Goal: Use online tool/utility: Utilize a website feature to perform a specific function

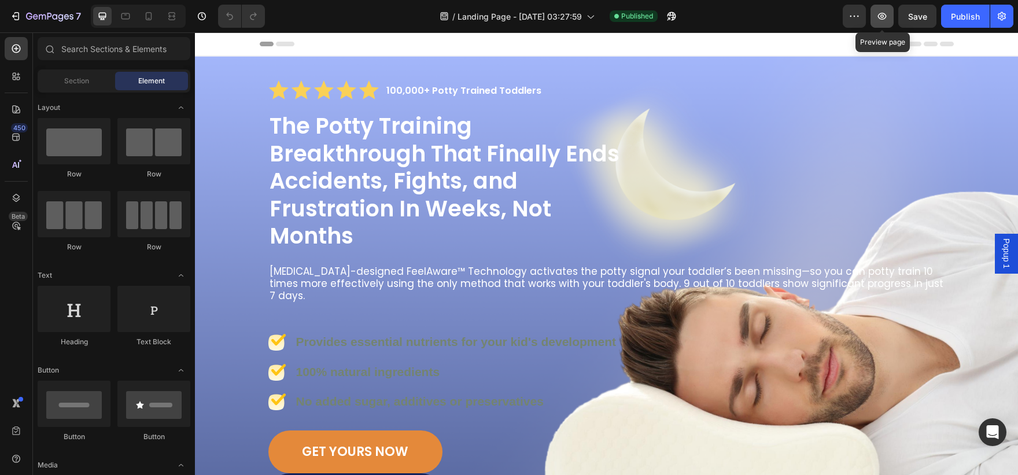
click at [874, 16] on button "button" at bounding box center [881, 16] width 23 height 23
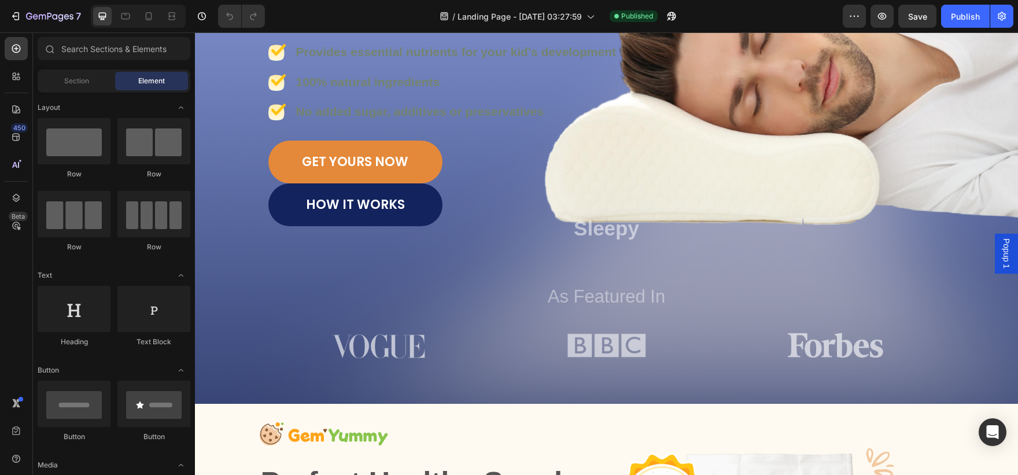
scroll to position [289, 0]
click at [448, 187] on div "HOW IT WORKS Button" at bounding box center [606, 205] width 677 height 43
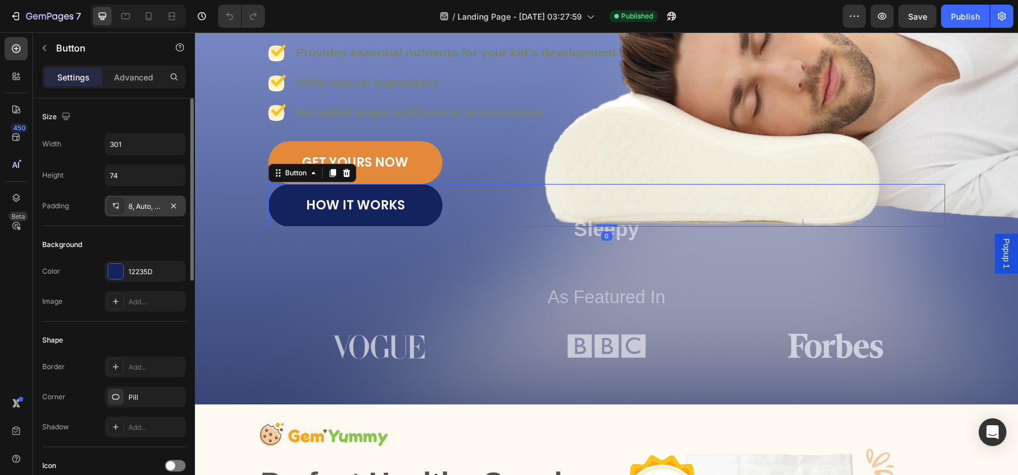
click at [143, 205] on div "8, Auto, 8, Auto" at bounding box center [145, 206] width 34 height 10
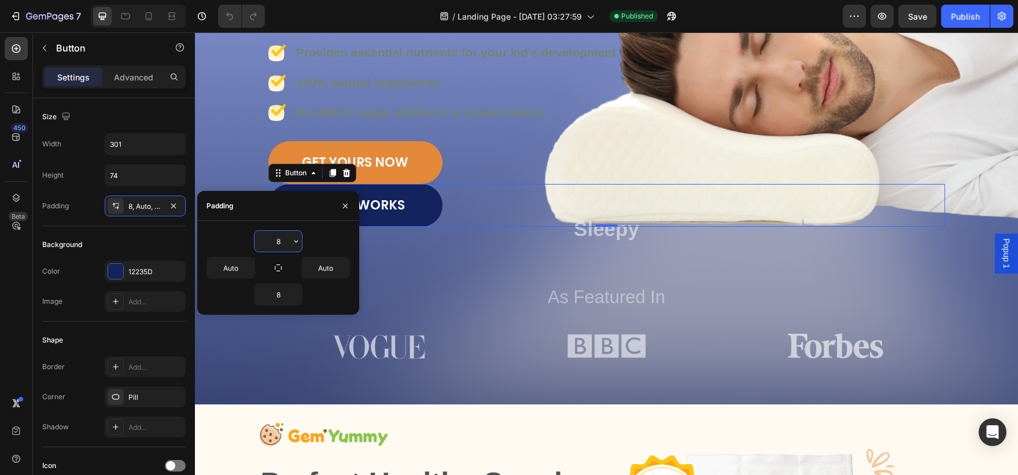
click at [278, 245] on input "8" at bounding box center [277, 241] width 47 height 21
click at [302, 243] on div "8" at bounding box center [277, 241] width 143 height 22
click at [299, 242] on icon "button" at bounding box center [295, 241] width 9 height 9
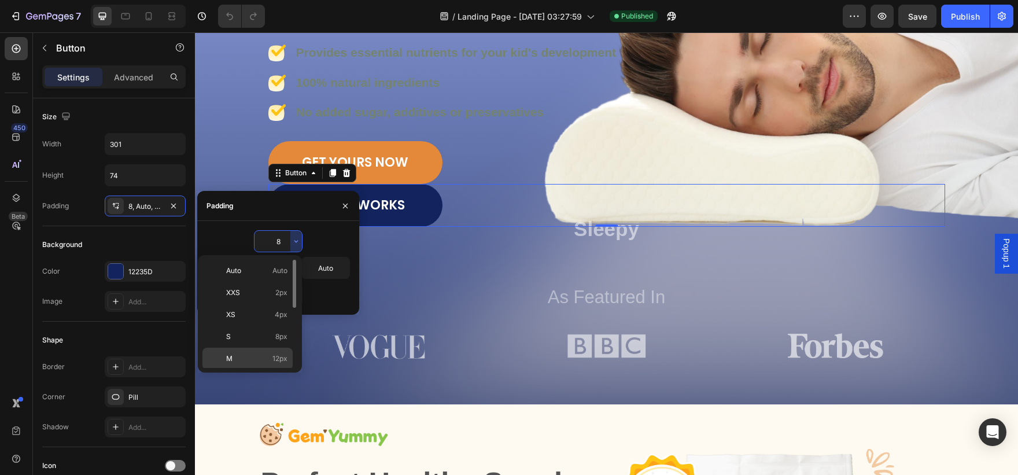
click at [251, 361] on p "M 12px" at bounding box center [256, 358] width 61 height 10
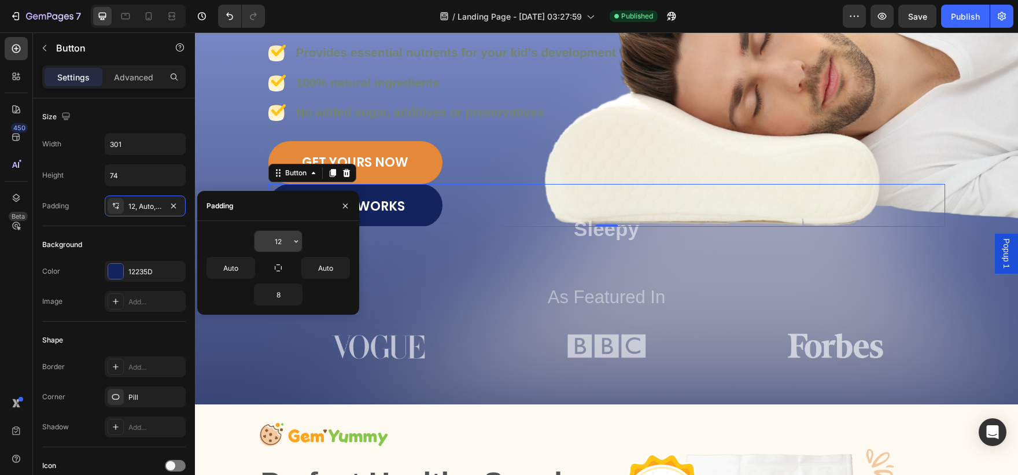
click at [288, 239] on input "12" at bounding box center [277, 241] width 47 height 21
click at [293, 241] on icon "button" at bounding box center [295, 241] width 9 height 9
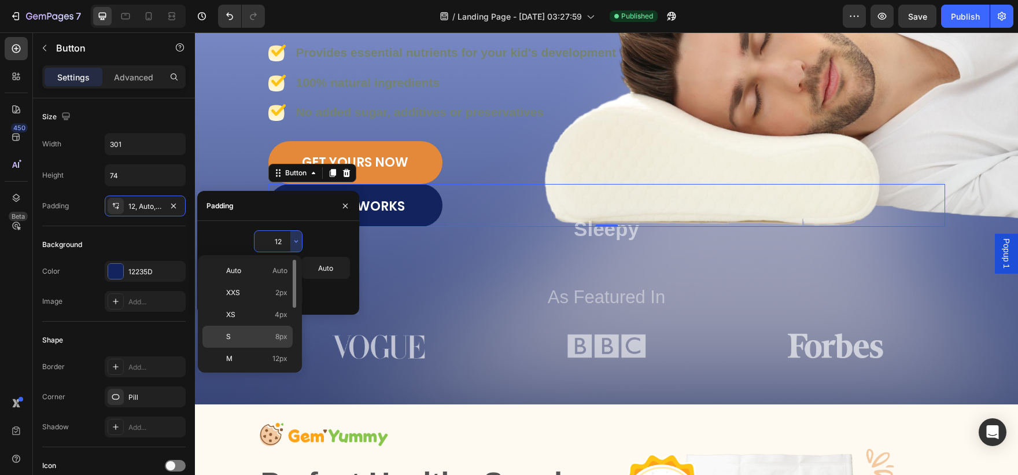
click at [253, 348] on div "S 8px" at bounding box center [247, 359] width 90 height 22
type input "8"
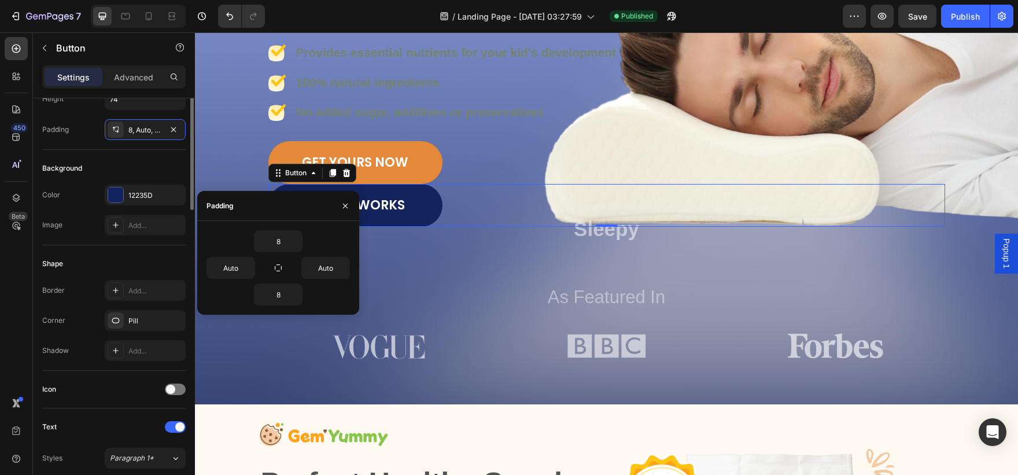
scroll to position [0, 0]
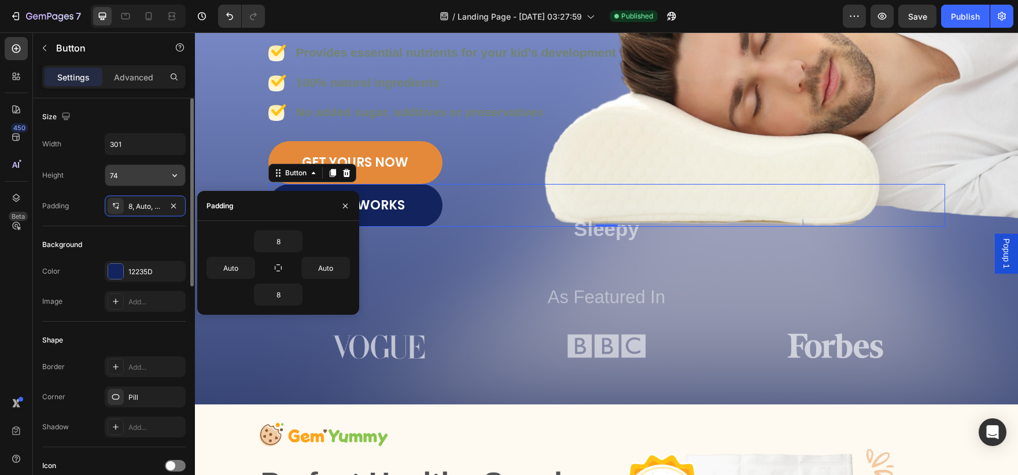
click at [139, 171] on input "74" at bounding box center [145, 175] width 80 height 21
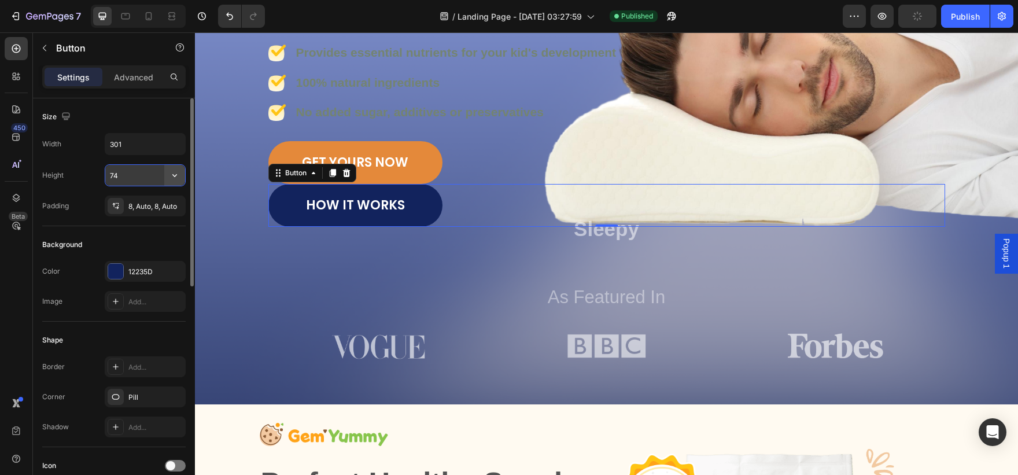
click at [174, 175] on icon "button" at bounding box center [175, 175] width 12 height 12
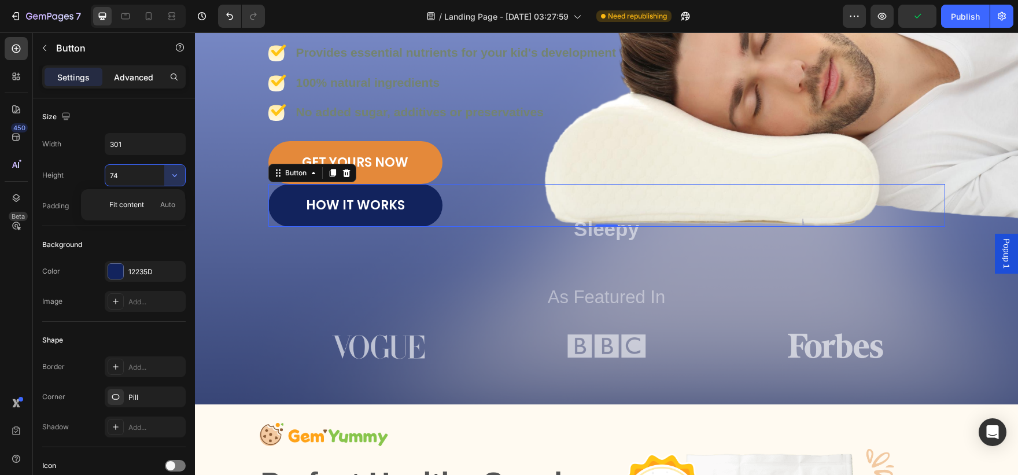
click at [148, 70] on div "Advanced" at bounding box center [134, 77] width 58 height 19
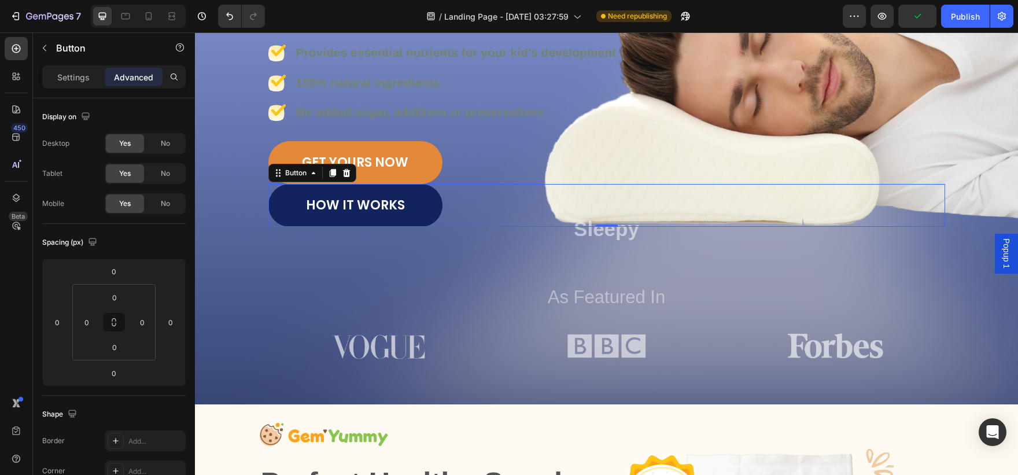
click at [143, 79] on p "Advanced" at bounding box center [133, 77] width 39 height 12
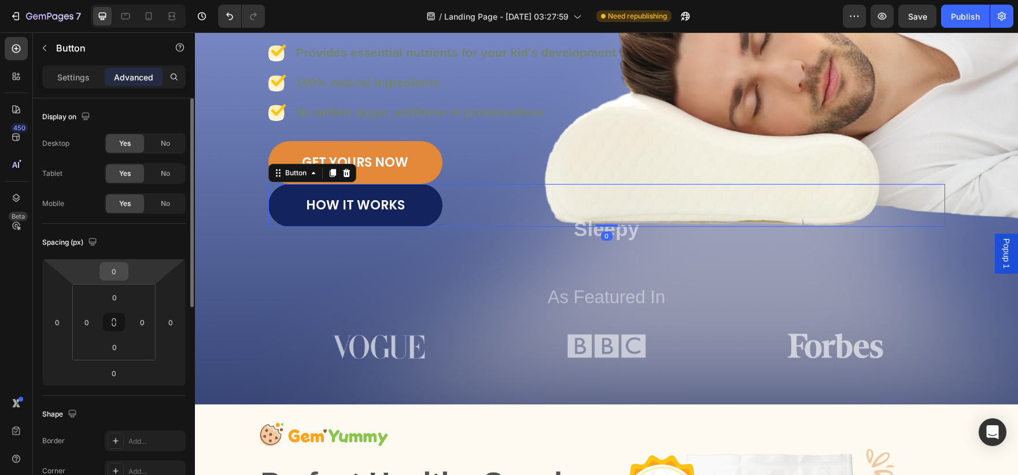
click at [120, 278] on input "0" at bounding box center [113, 271] width 23 height 17
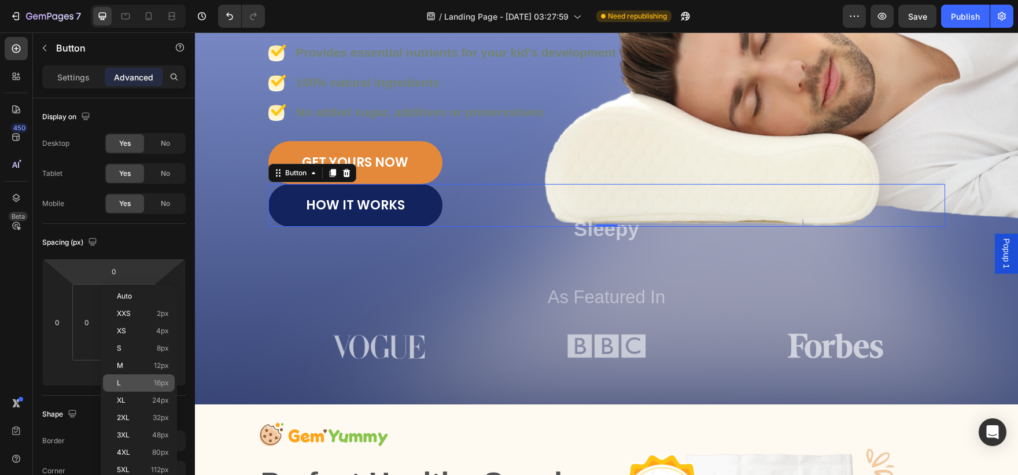
click at [117, 384] on span "L" at bounding box center [119, 383] width 4 height 8
type input "16"
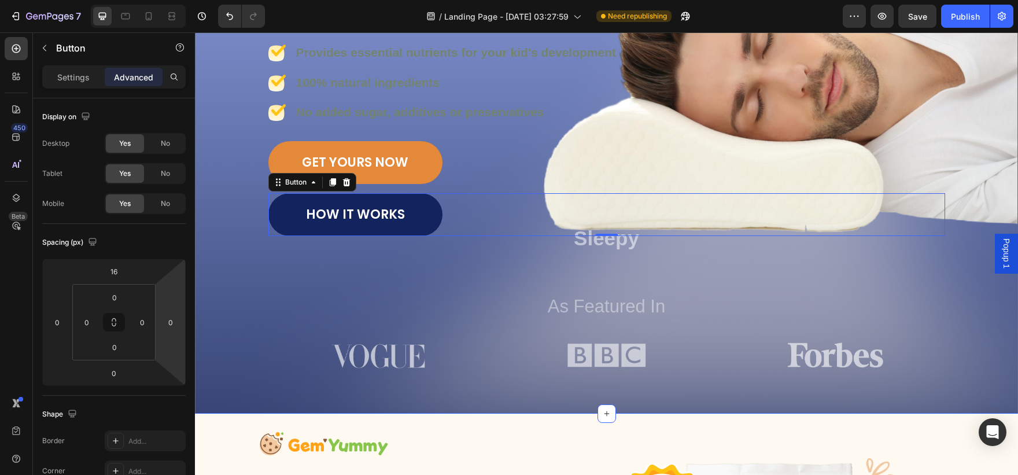
click at [223, 313] on div "Icon Icon Icon Icon Icon Icon List 100,000+ Potty Trained Toddlers Text Block R…" at bounding box center [606, 82] width 800 height 582
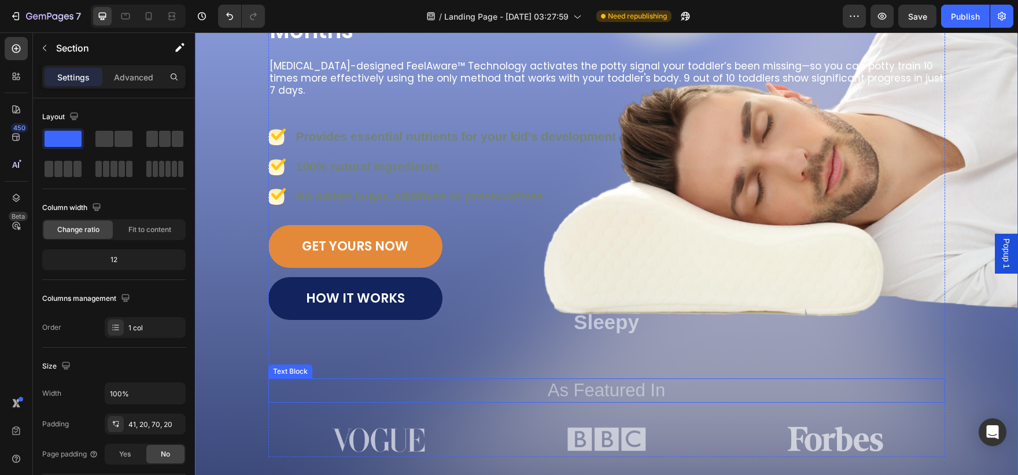
scroll to position [203, 0]
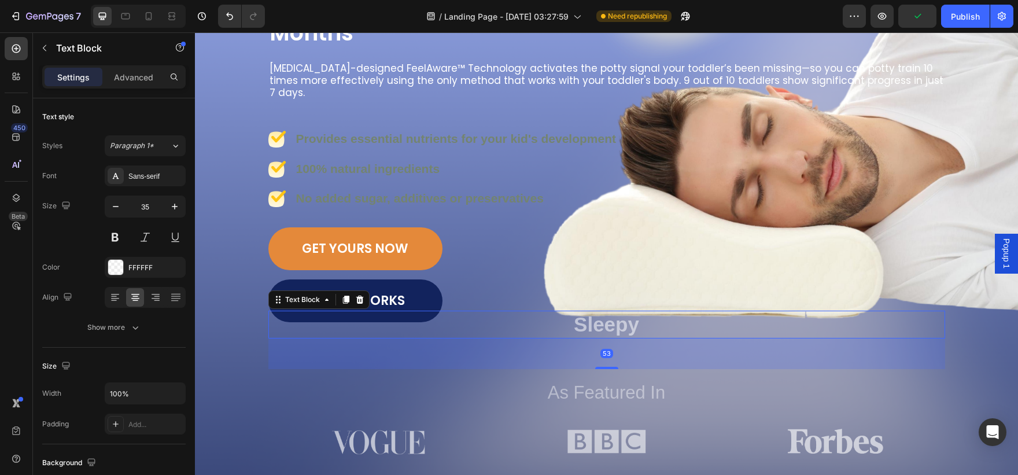
click at [590, 312] on p "Sleepy" at bounding box center [606, 324] width 674 height 25
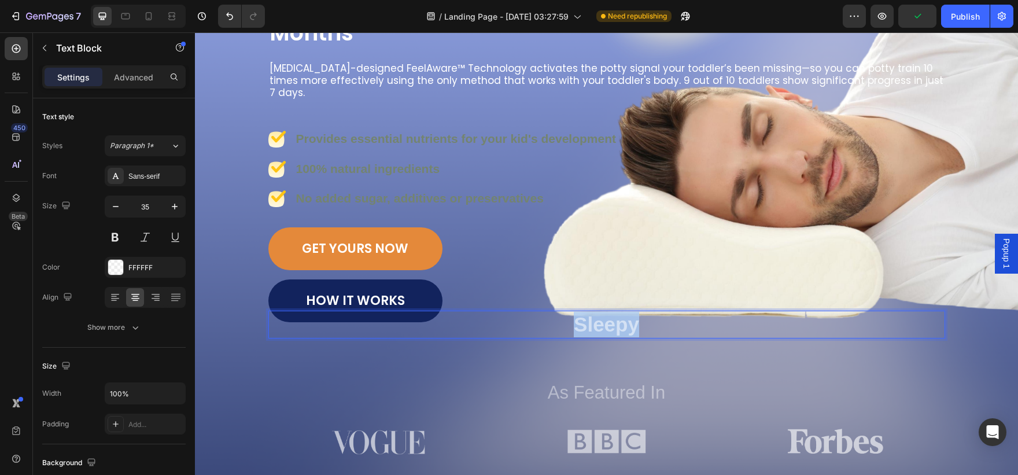
click at [590, 312] on p "Sleepy" at bounding box center [606, 324] width 674 height 25
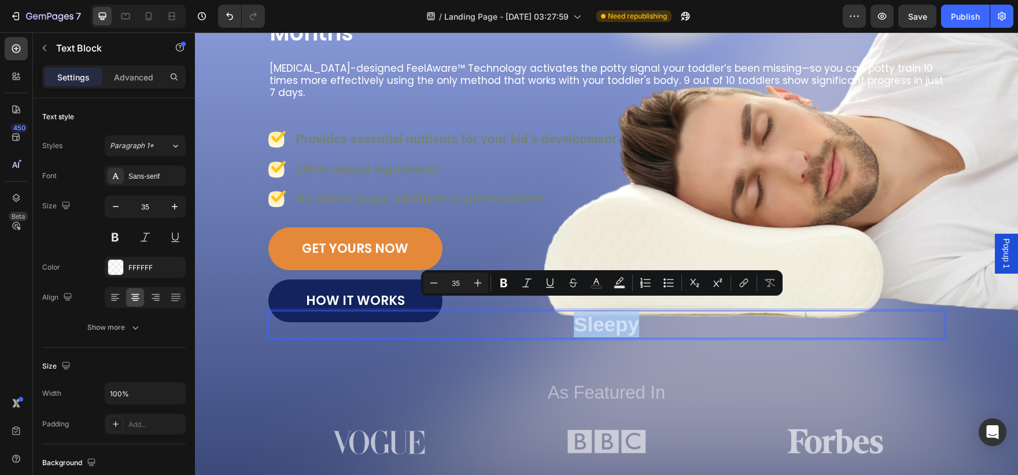
click at [590, 312] on p "Sleepy" at bounding box center [606, 324] width 674 height 25
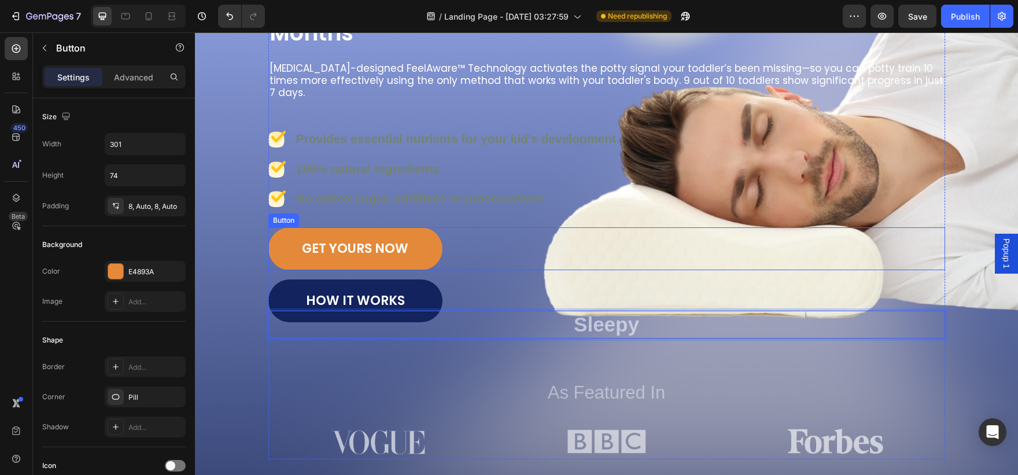
click at [505, 239] on div "GET YOURS NOW Button" at bounding box center [606, 248] width 677 height 43
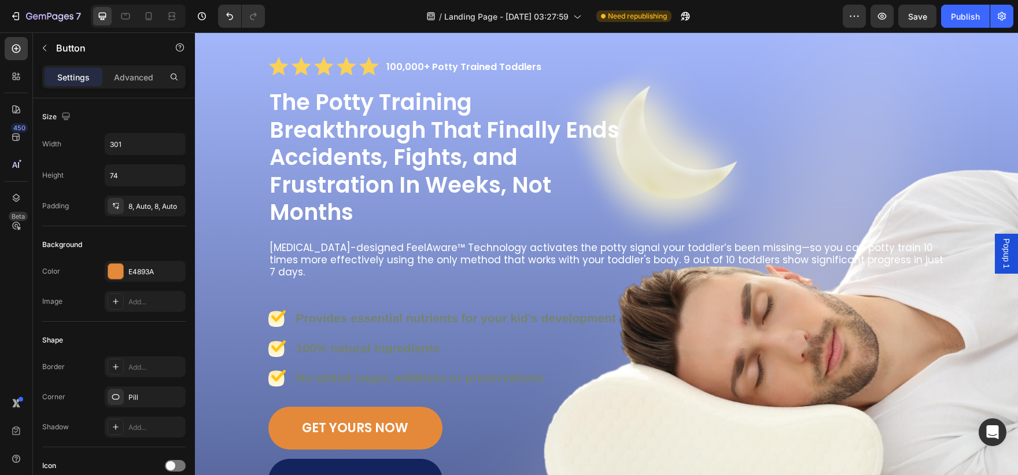
scroll to position [0, 0]
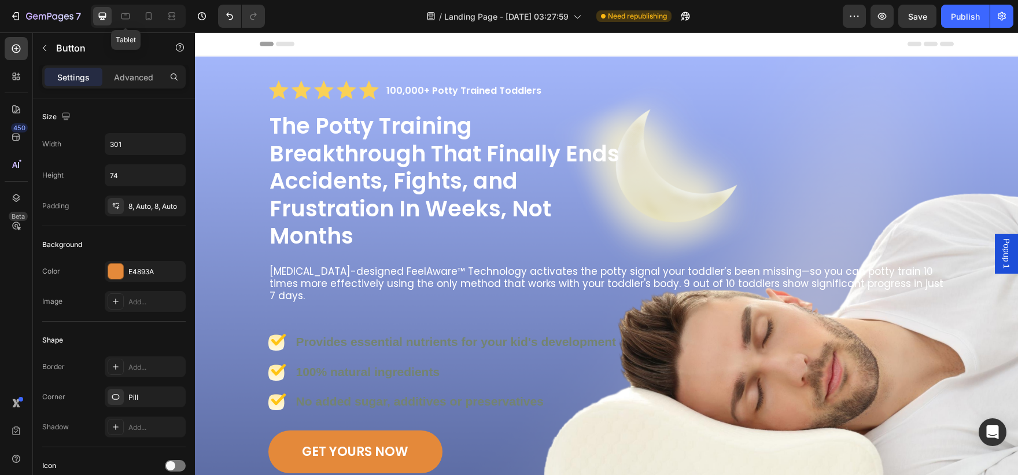
click at [135, 8] on div "Tablet" at bounding box center [138, 16] width 95 height 23
click at [139, 10] on div at bounding box center [148, 16] width 19 height 19
type input "51"
type input "206"
type input "15"
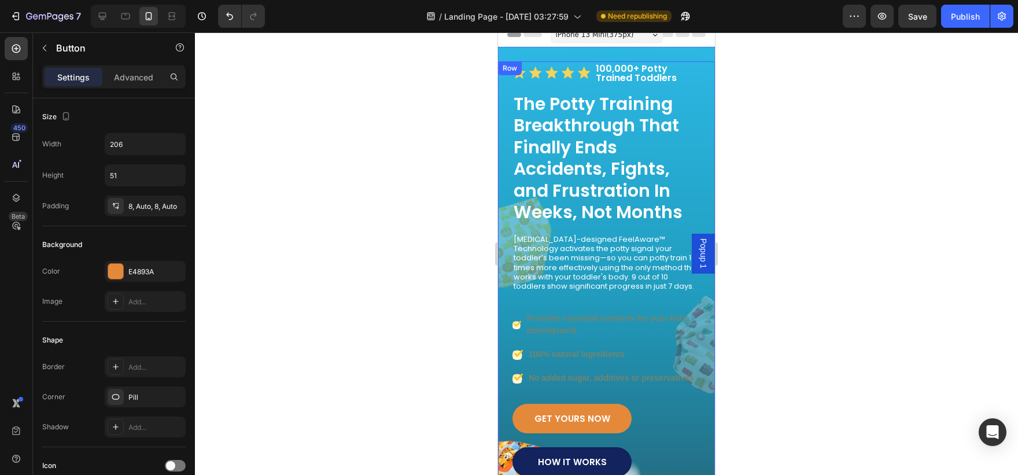
scroll to position [9, 0]
click at [589, 254] on p "[MEDICAL_DATA]-designed FeelAware™ Technology activates the potty signal your t…" at bounding box center [607, 263] width 186 height 57
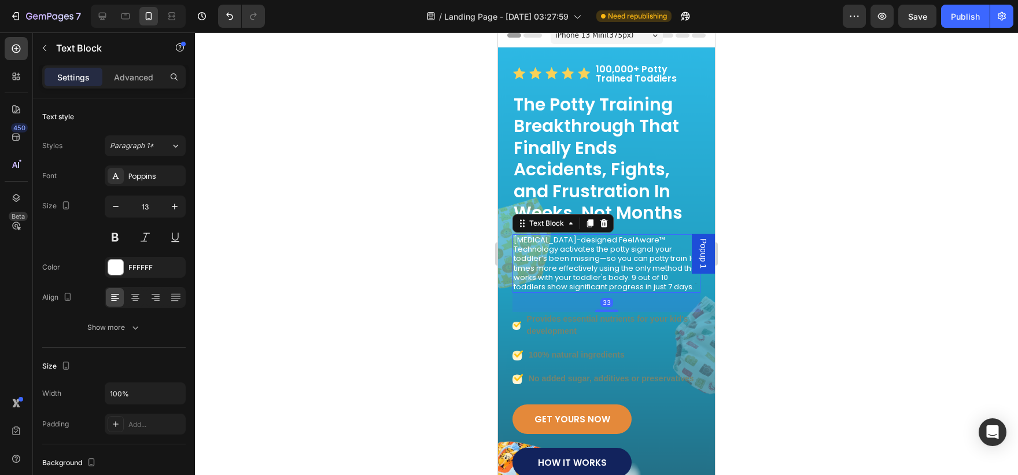
click at [589, 254] on p "[MEDICAL_DATA]-designed FeelAware™ Technology activates the potty signal your t…" at bounding box center [607, 263] width 186 height 57
